Goal: Use online tool/utility: Utilize a website feature to perform a specific function

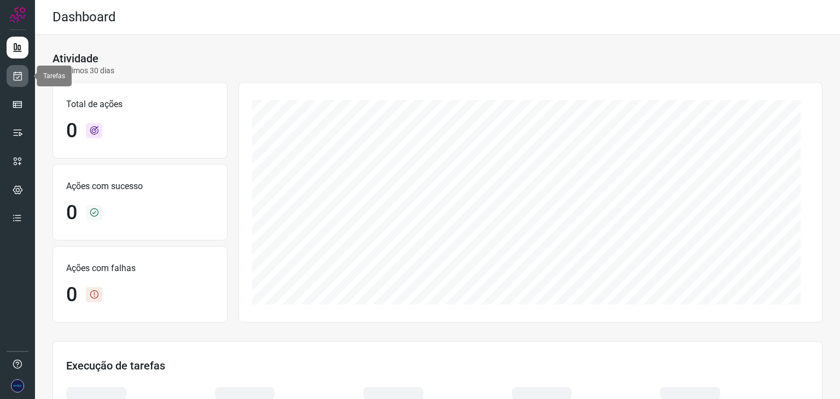
click at [16, 78] on icon at bounding box center [17, 76] width 11 height 11
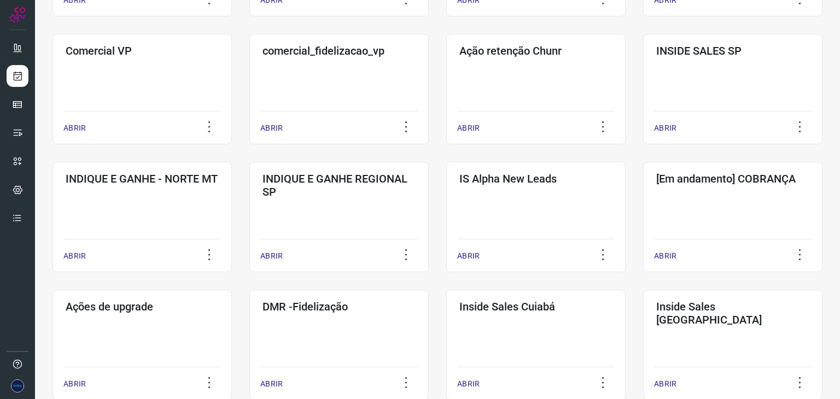
scroll to position [328, 0]
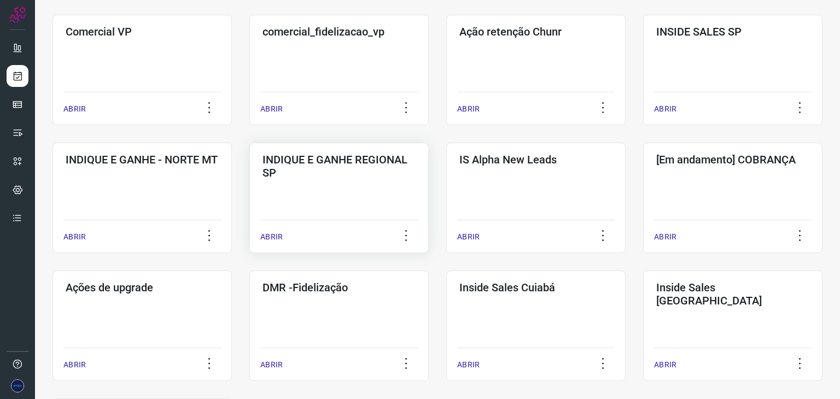
click at [263, 234] on p "ABRIR" at bounding box center [271, 236] width 22 height 11
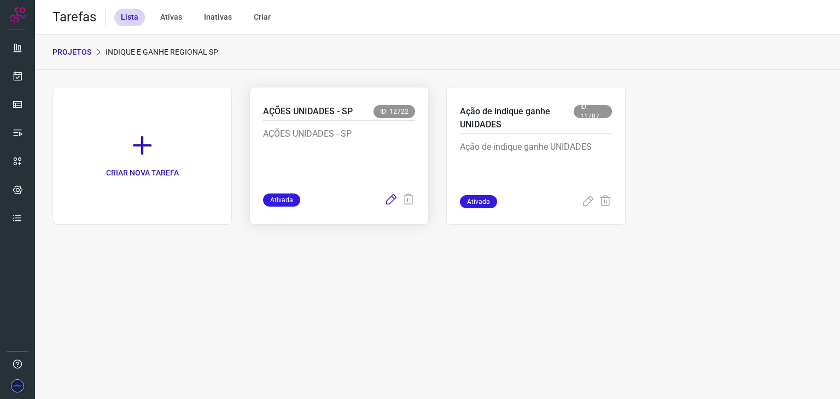
click at [394, 201] on icon at bounding box center [391, 200] width 13 height 13
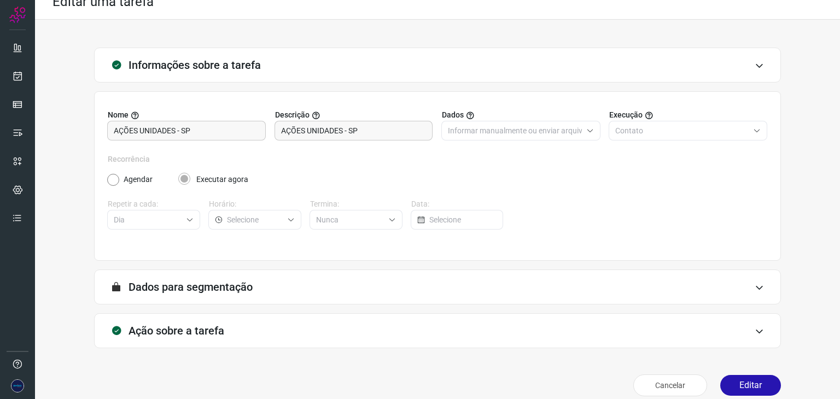
scroll to position [28, 0]
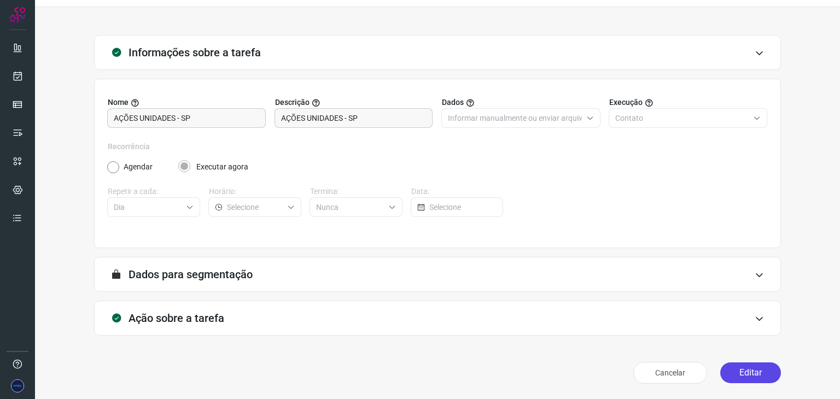
click at [746, 373] on button "Editar" at bounding box center [751, 373] width 61 height 21
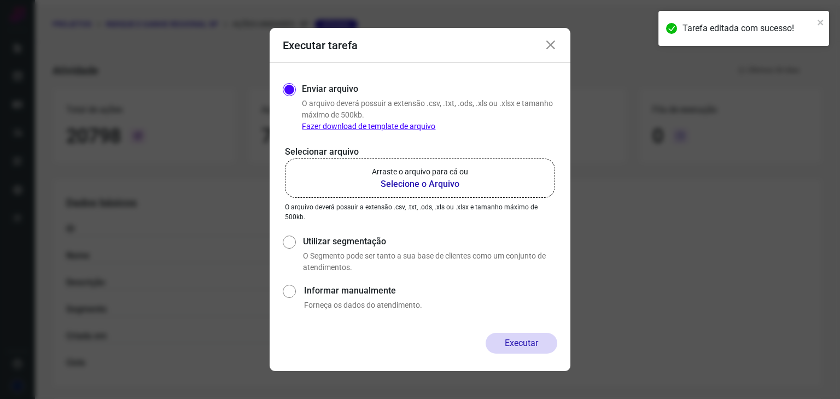
click at [419, 188] on b "Selecione o Arquivo" at bounding box center [420, 184] width 96 height 13
click at [0, 0] on input "Arraste o arquivo para cá ou Selecione o Arquivo" at bounding box center [0, 0] width 0 height 0
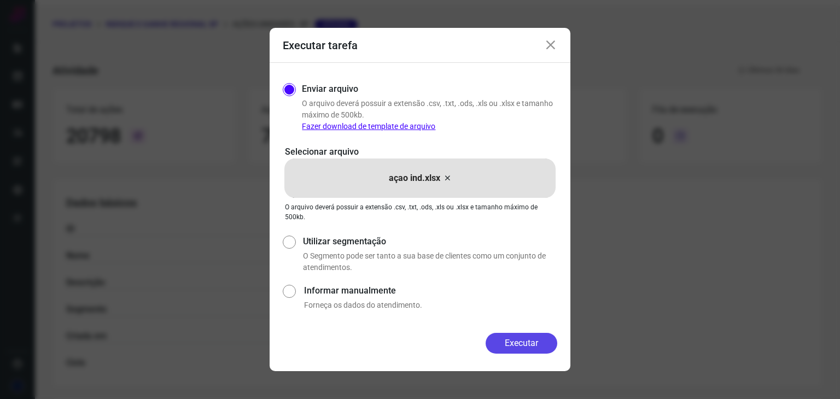
click at [526, 345] on button "Executar" at bounding box center [522, 343] width 72 height 21
